Goal: Task Accomplishment & Management: Use online tool/utility

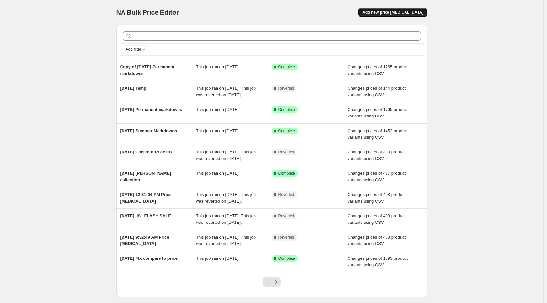
click at [386, 15] on button "Add new price [MEDICAL_DATA]" at bounding box center [392, 12] width 69 height 9
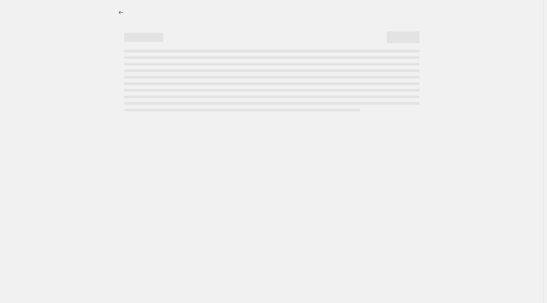
select select "percentage"
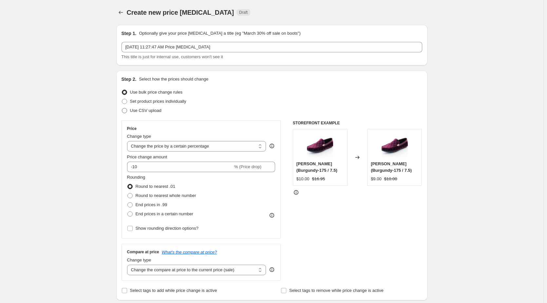
click at [150, 110] on span "Use CSV upload" at bounding box center [145, 110] width 31 height 5
click at [122, 108] on input "Use CSV upload" at bounding box center [122, 108] width 0 height 0
radio input "true"
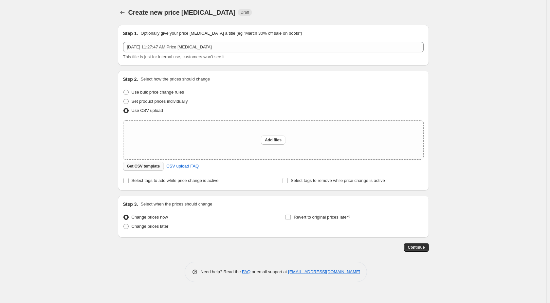
click at [144, 167] on span "Get CSV template" at bounding box center [143, 166] width 33 height 5
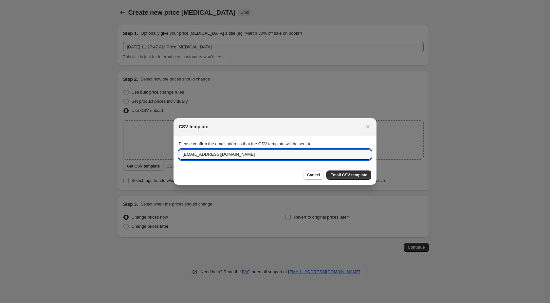
drag, startPoint x: 203, startPoint y: 155, endPoint x: 170, endPoint y: 150, distance: 33.8
click at [170, 303] on div "CSV template Please confirm the email address that the CSV template will be sen…" at bounding box center [275, 303] width 550 height 0
type input "vanessa@justmenshoes.com"
click at [342, 173] on span "Email CSV template" at bounding box center [348, 175] width 37 height 5
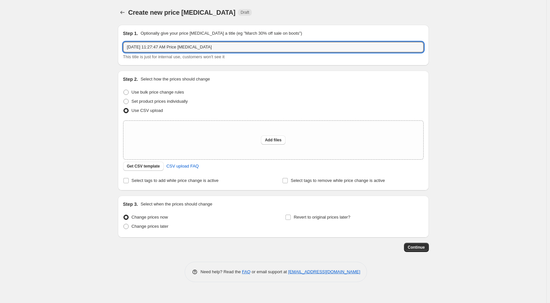
drag, startPoint x: 153, startPoint y: 47, endPoint x: 377, endPoint y: 55, distance: 224.4
click at [377, 55] on div "Aug 21, 2025, 11:27:47 AM Price change job This title is just for internal use,…" at bounding box center [273, 51] width 301 height 18
drag, startPoint x: 153, startPoint y: 47, endPoint x: 224, endPoint y: 48, distance: 70.7
click at [224, 48] on input "Aug 21, 2025 Hash markdowns" at bounding box center [273, 47] width 301 height 10
type input "Aug 21, 2025 Hash markdowns"
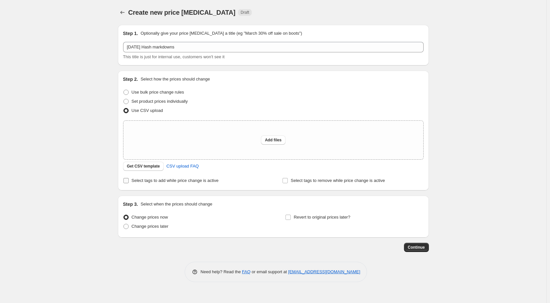
click at [143, 183] on span "Select tags to add while price change is active" at bounding box center [175, 180] width 87 height 5
click at [129, 183] on input "Select tags to add while price change is active" at bounding box center [125, 180] width 5 height 5
checkbox input "true"
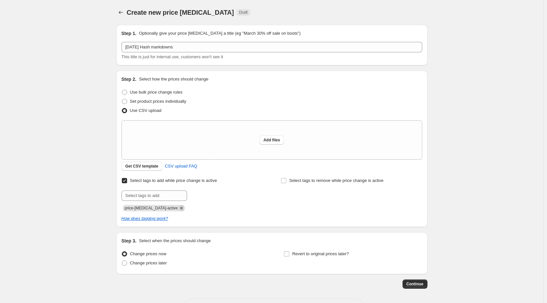
click at [180, 209] on icon "Remove price-change-job-active" at bounding box center [181, 208] width 2 height 2
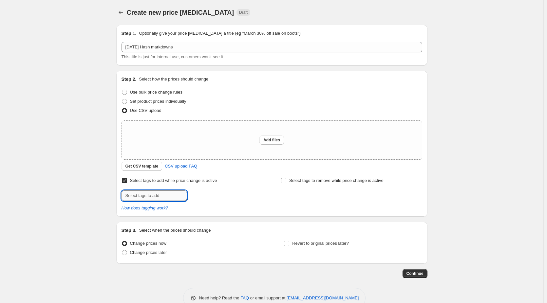
click at [164, 197] on input "text" at bounding box center [153, 196] width 65 height 10
type input "HASH"
click at [204, 196] on span "HASH" at bounding box center [206, 195] width 11 height 5
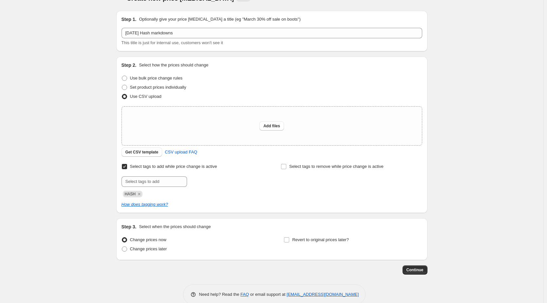
scroll to position [26, 0]
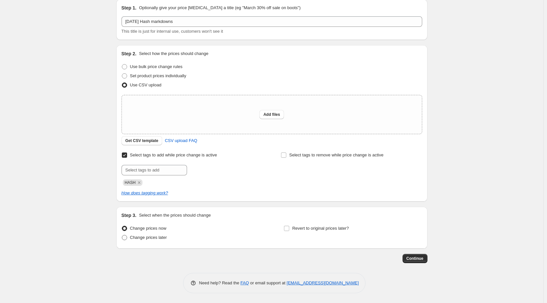
click at [126, 240] on span at bounding box center [124, 237] width 5 height 5
click at [122, 235] on input "Change prices later" at bounding box center [122, 235] width 0 height 0
radio input "true"
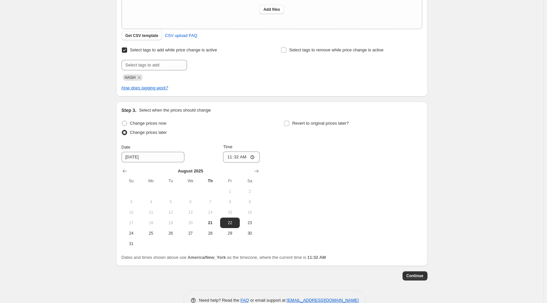
scroll to position [148, 0]
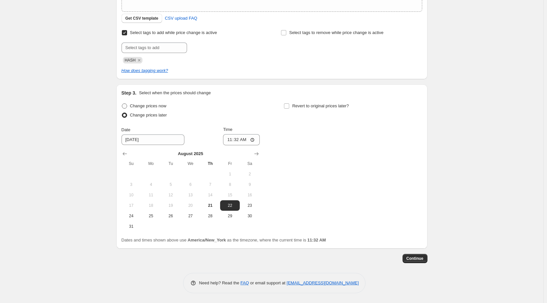
click at [126, 106] on span at bounding box center [124, 105] width 5 height 5
click at [122, 104] on input "Change prices now" at bounding box center [122, 103] width 0 height 0
radio input "true"
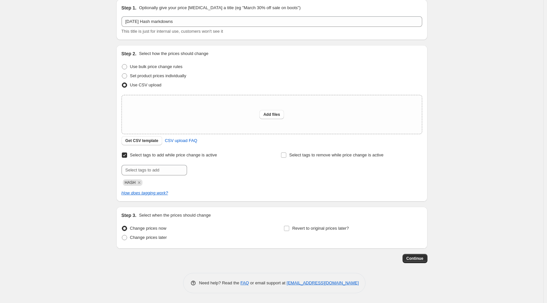
scroll to position [26, 0]
click at [287, 229] on input "Revert to original prices later?" at bounding box center [286, 228] width 5 height 5
checkbox input "true"
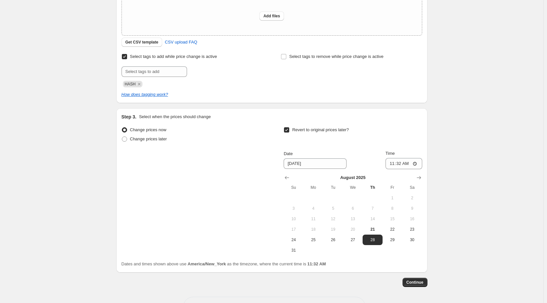
scroll to position [148, 0]
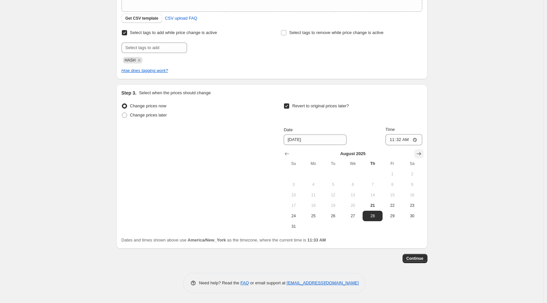
click at [421, 153] on icon "Show next month, September 2025" at bounding box center [418, 154] width 7 height 7
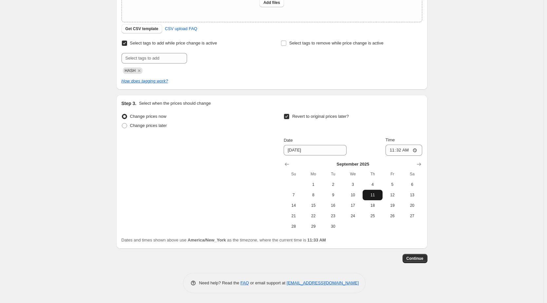
click at [366, 196] on button "11" at bounding box center [372, 195] width 20 height 10
type input "9/11/2025"
click at [287, 119] on input "Revert to original prices later?" at bounding box center [286, 116] width 5 height 5
checkbox input "false"
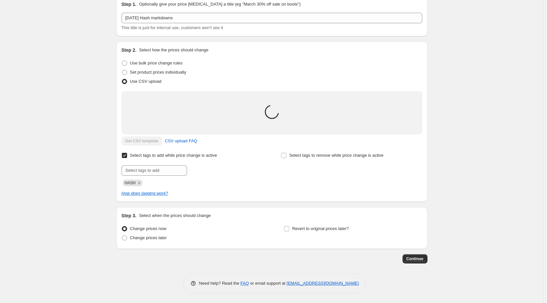
scroll to position [37, 0]
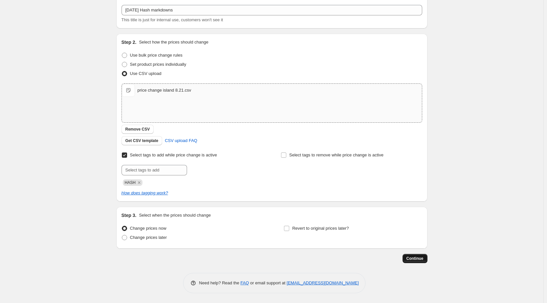
click at [424, 262] on button "Continue" at bounding box center [414, 258] width 25 height 9
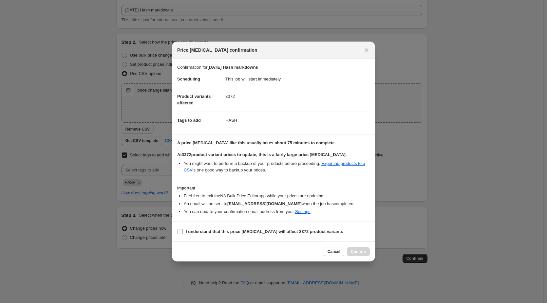
click at [272, 231] on b "I understand that this price change job will affect 3372 product variants" at bounding box center [264, 231] width 157 height 5
click at [183, 231] on input "I understand that this price change job will affect 3372 product variants" at bounding box center [179, 231] width 5 height 5
checkbox input "true"
click at [353, 250] on span "Confirm" at bounding box center [358, 251] width 15 height 5
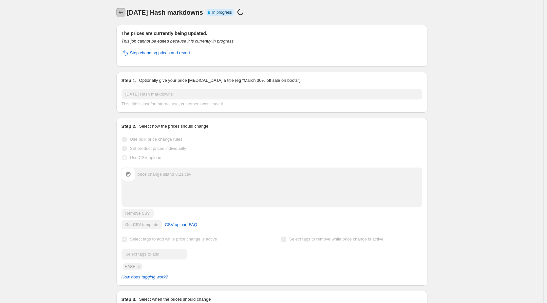
click at [124, 14] on icon "Price change jobs" at bounding box center [121, 12] width 7 height 7
